Goal: Information Seeking & Learning: Stay updated

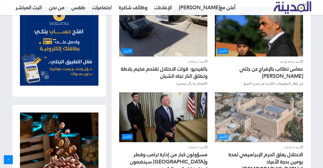
scroll to position [230, 0]
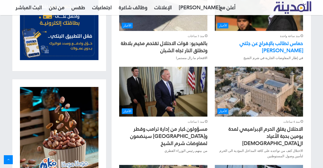
click at [266, 44] on link "حماس تطالب بالإفراج عن جثتي [PERSON_NAME]" at bounding box center [271, 46] width 63 height 17
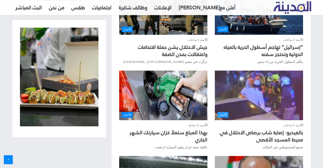
scroll to position [409, 0]
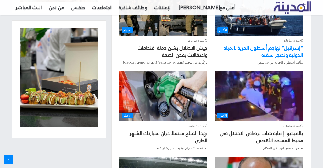
click at [273, 43] on link "“إسرائيل” تهاجم أسطول الحرية بالمياه الدولية وتحتجز سفنه" at bounding box center [263, 51] width 79 height 17
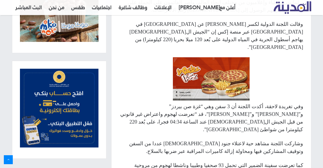
scroll to position [302, 0]
